Goal: Task Accomplishment & Management: Use online tool/utility

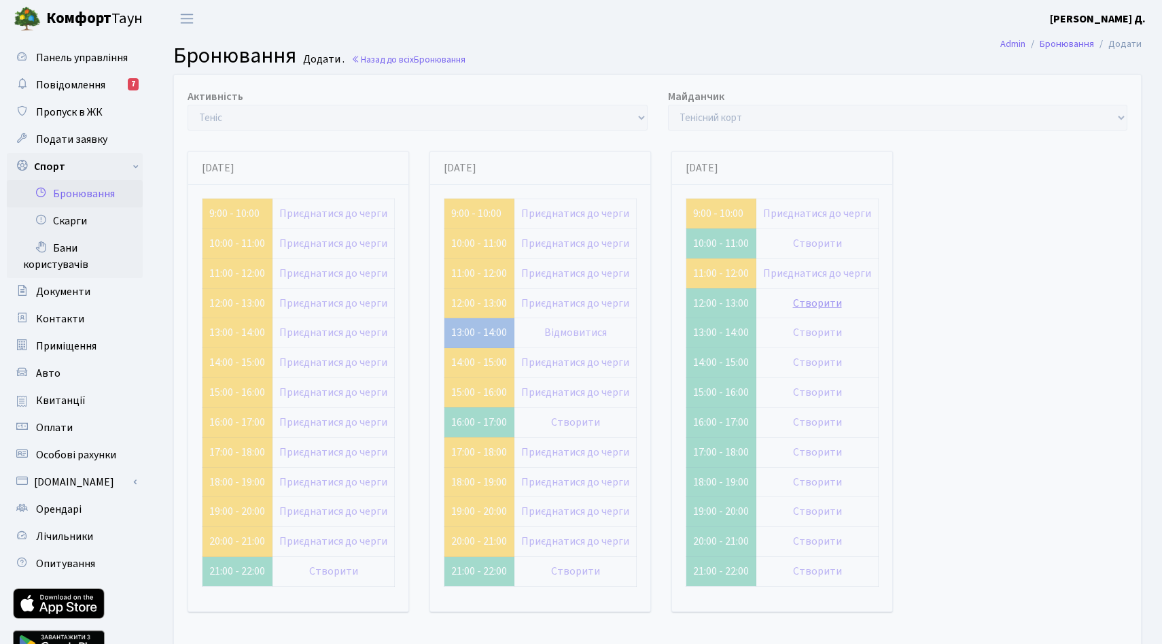
click at [842, 311] on link "Створити" at bounding box center [817, 303] width 49 height 15
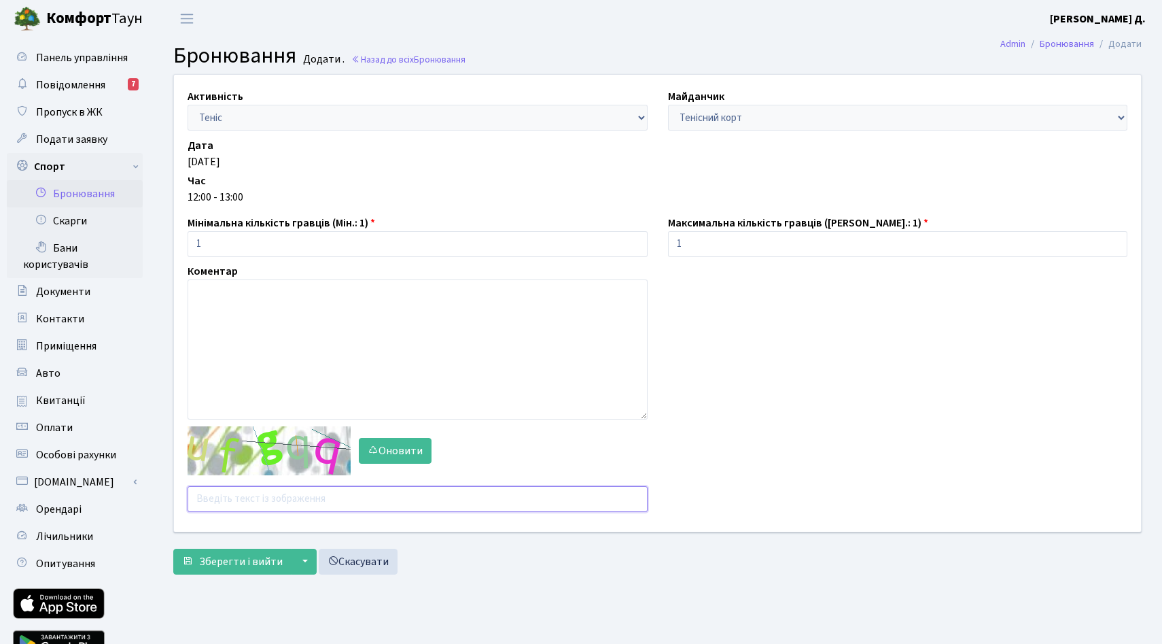
click at [258, 512] on input "text" at bounding box center [418, 499] width 460 height 26
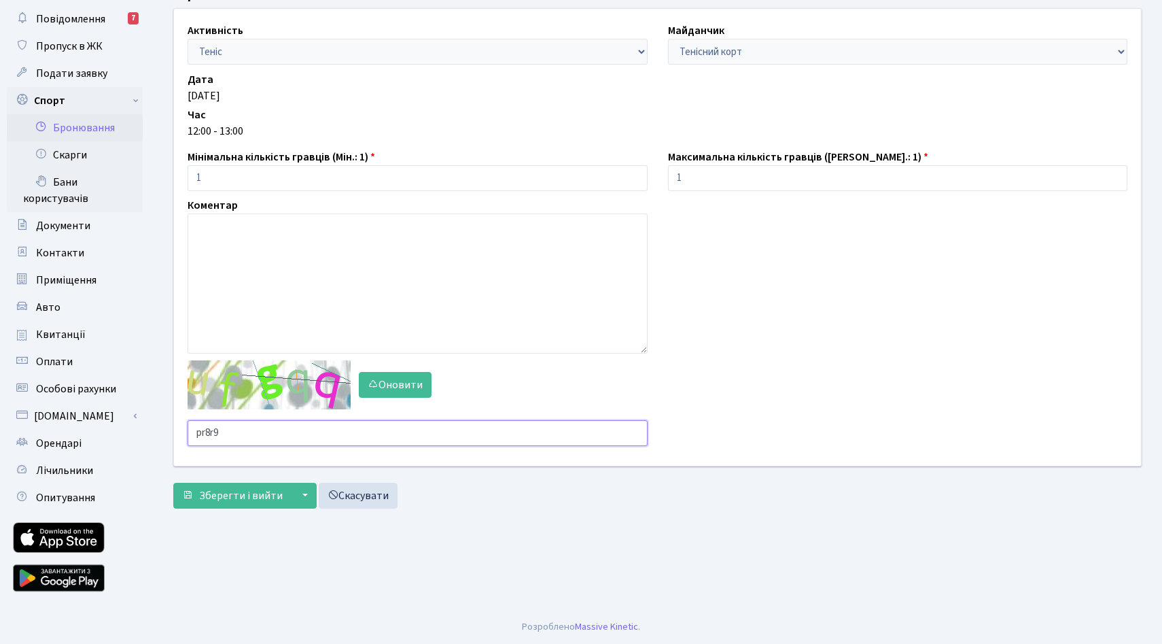
scroll to position [125, 0]
type input "pr8r9"
click at [261, 503] on span "Зберегти і вийти" at bounding box center [241, 495] width 84 height 15
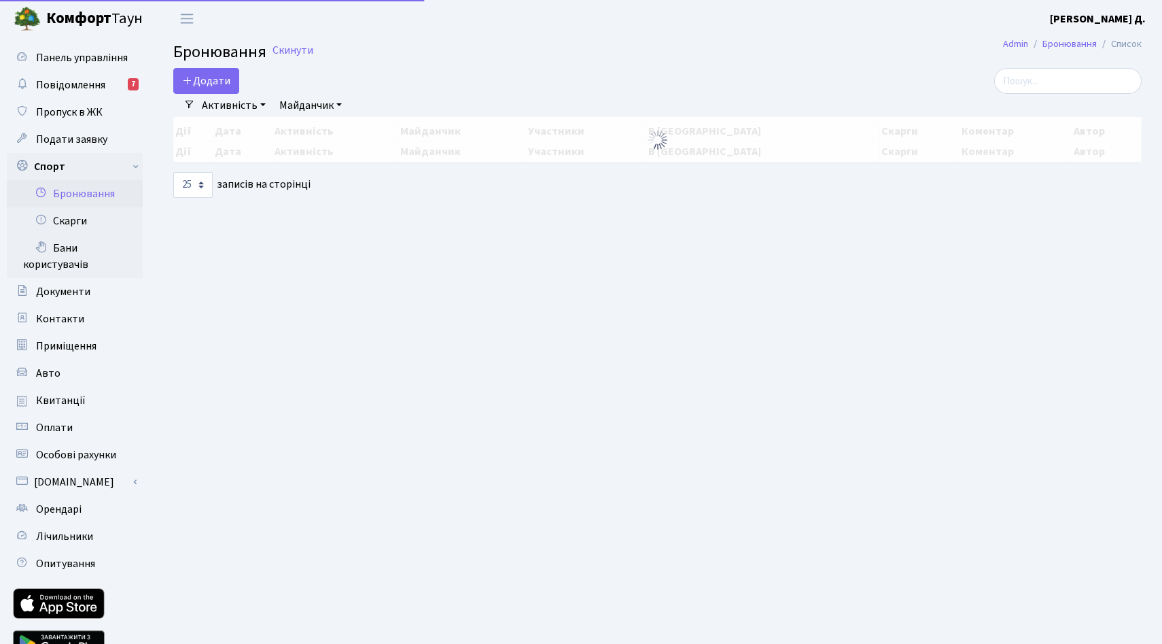
select select "25"
